Goal: Check status: Check status

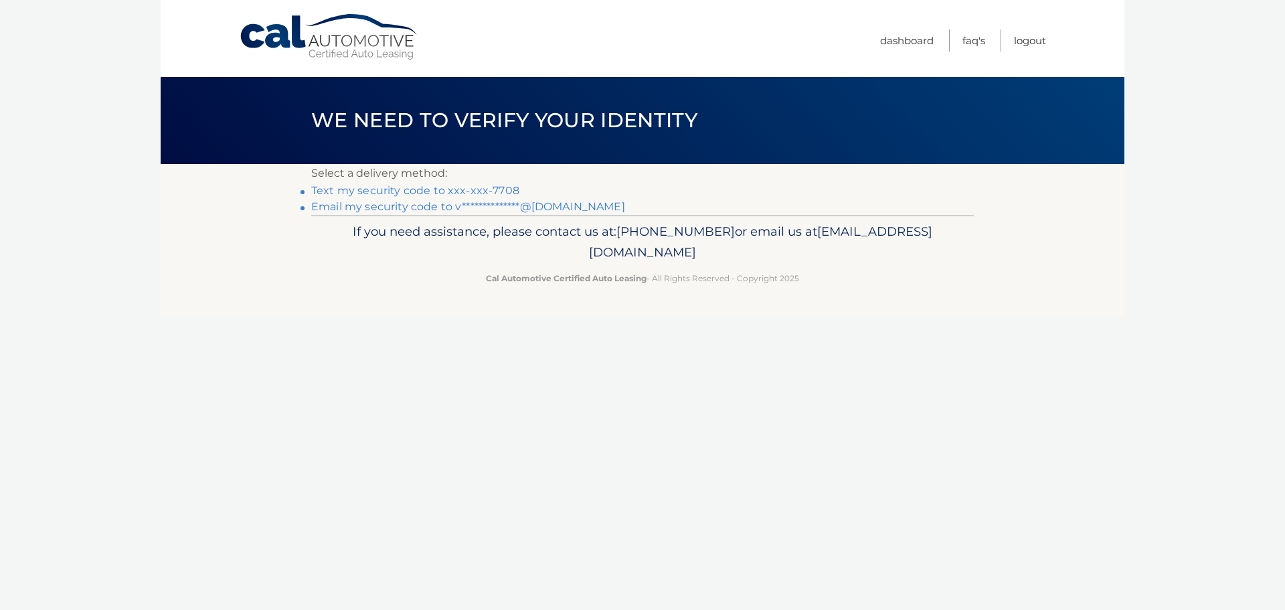
click at [500, 191] on link "Text my security code to xxx-xxx-7708" at bounding box center [415, 190] width 208 height 13
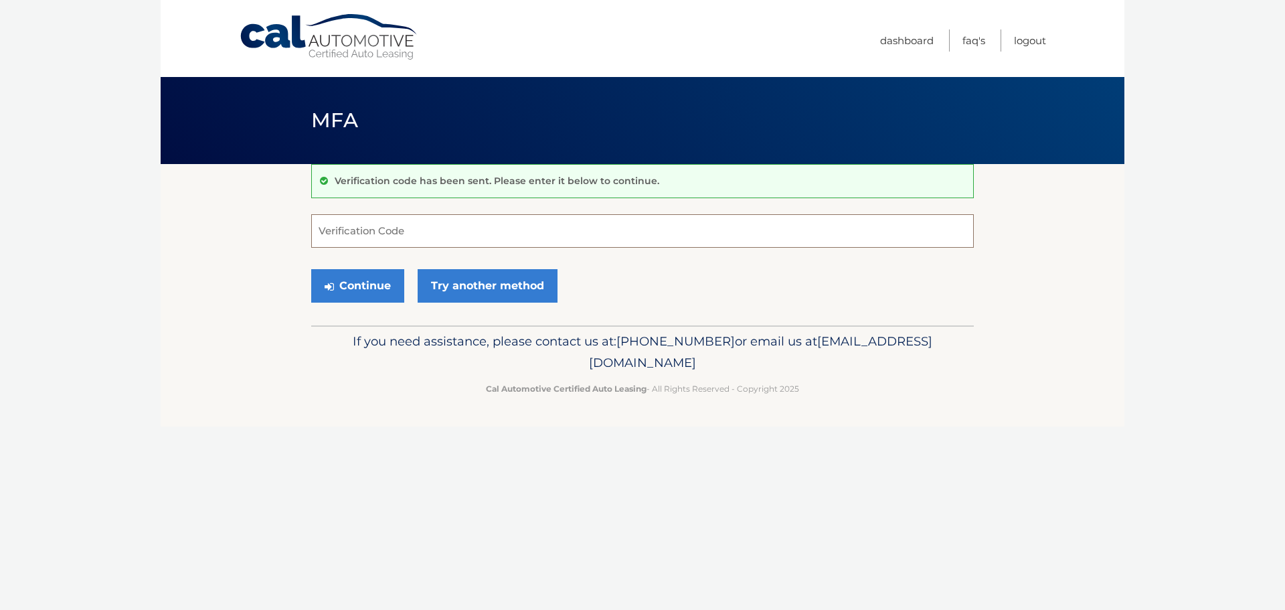
click at [359, 220] on input "Verification Code" at bounding box center [642, 230] width 663 height 33
type input "548481"
click at [385, 282] on button "Continue" at bounding box center [357, 285] width 93 height 33
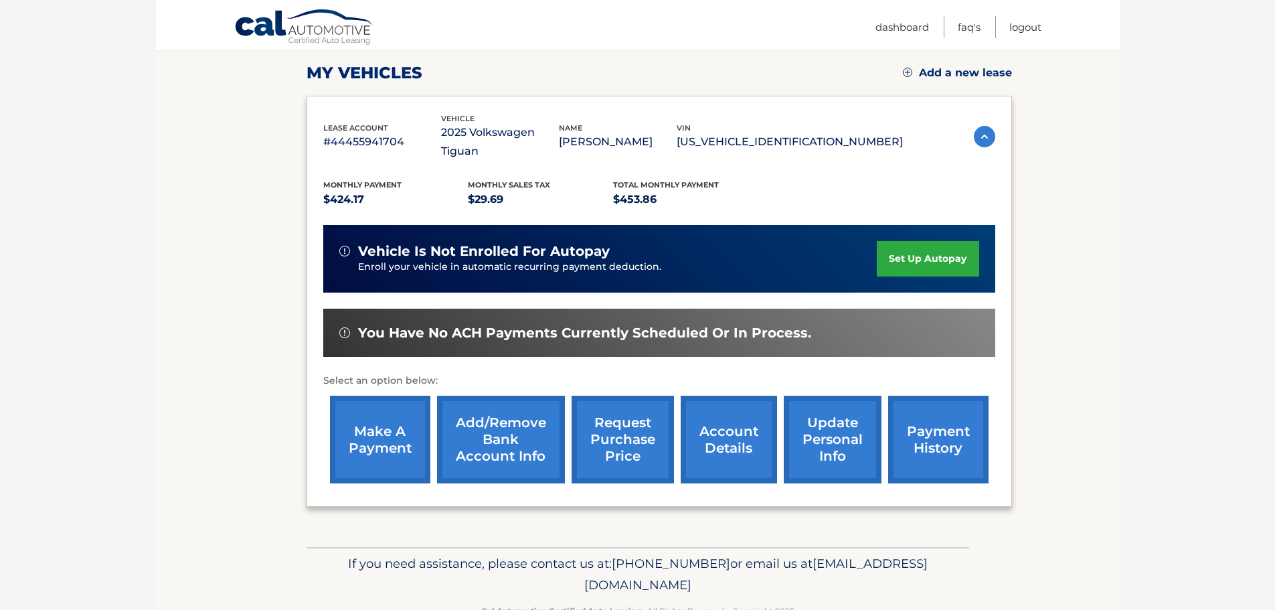
scroll to position [201, 0]
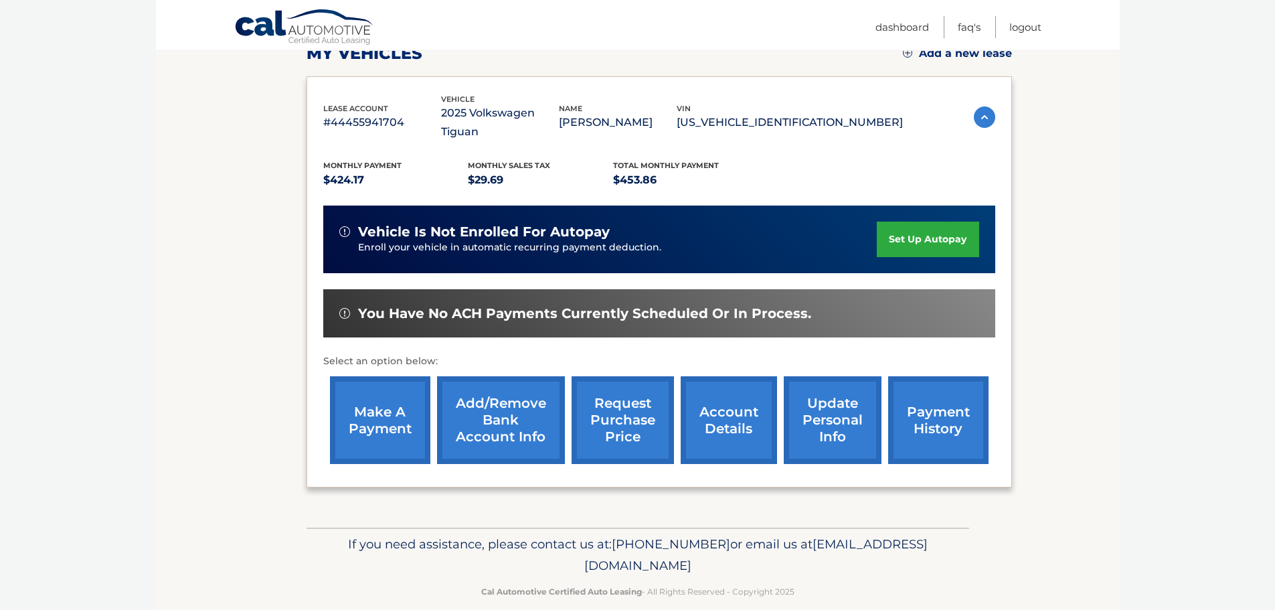
click at [937, 389] on link "payment history" at bounding box center [938, 420] width 100 height 88
